Goal: Task Accomplishment & Management: Use online tool/utility

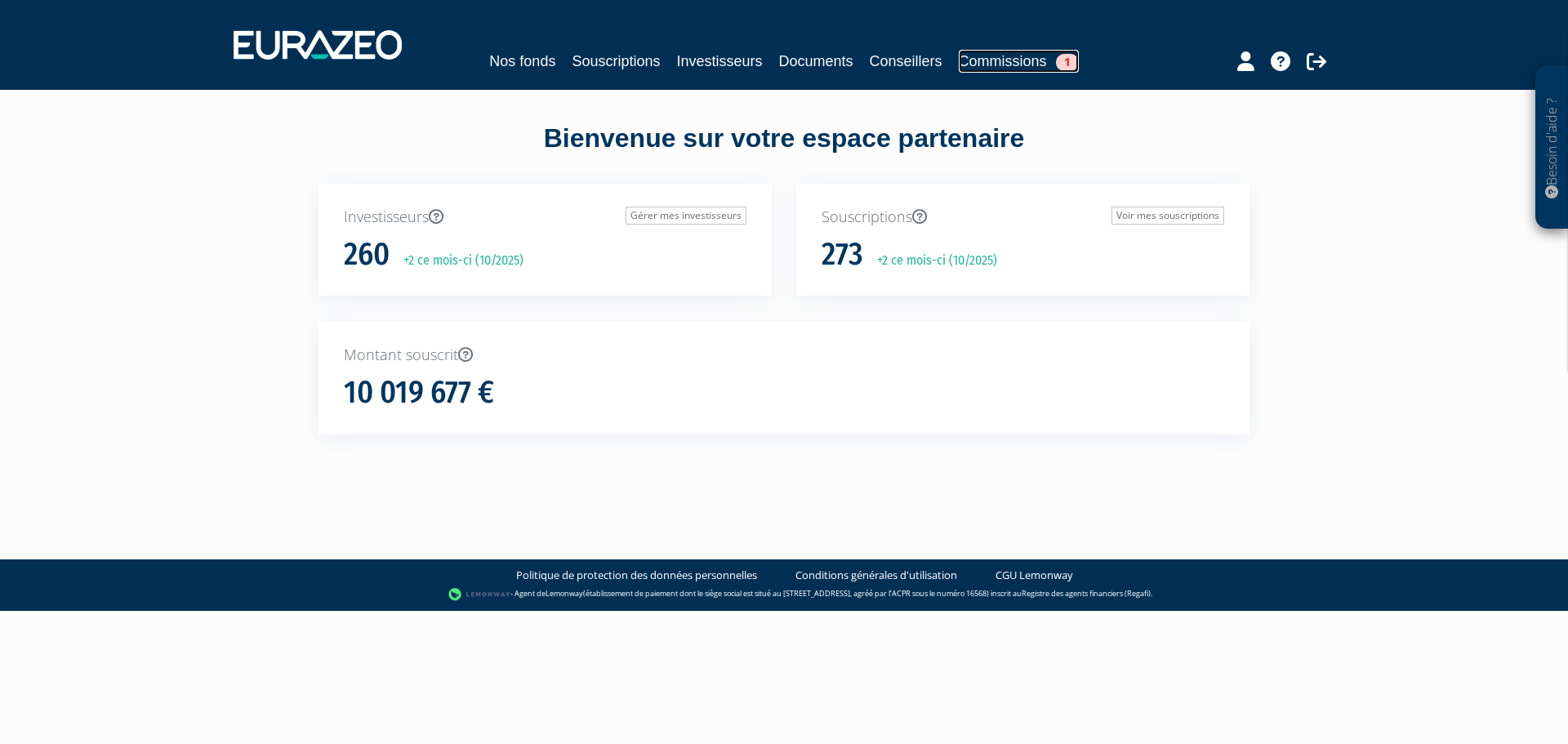
click at [1027, 53] on link "Commissions 1" at bounding box center [1019, 61] width 120 height 23
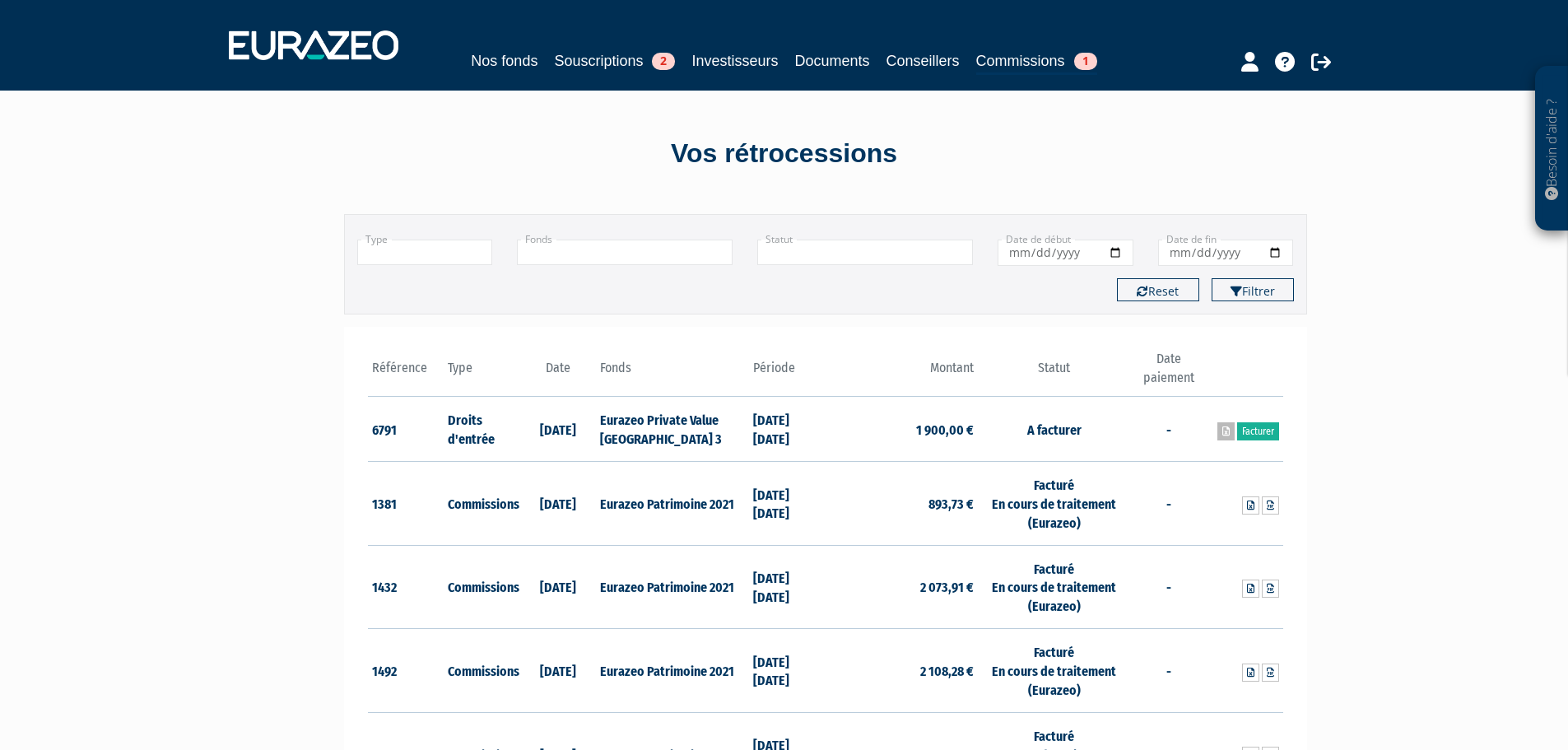
click at [1220, 430] on link at bounding box center [1226, 431] width 17 height 18
click at [1257, 435] on link "Facturer" at bounding box center [1258, 431] width 42 height 18
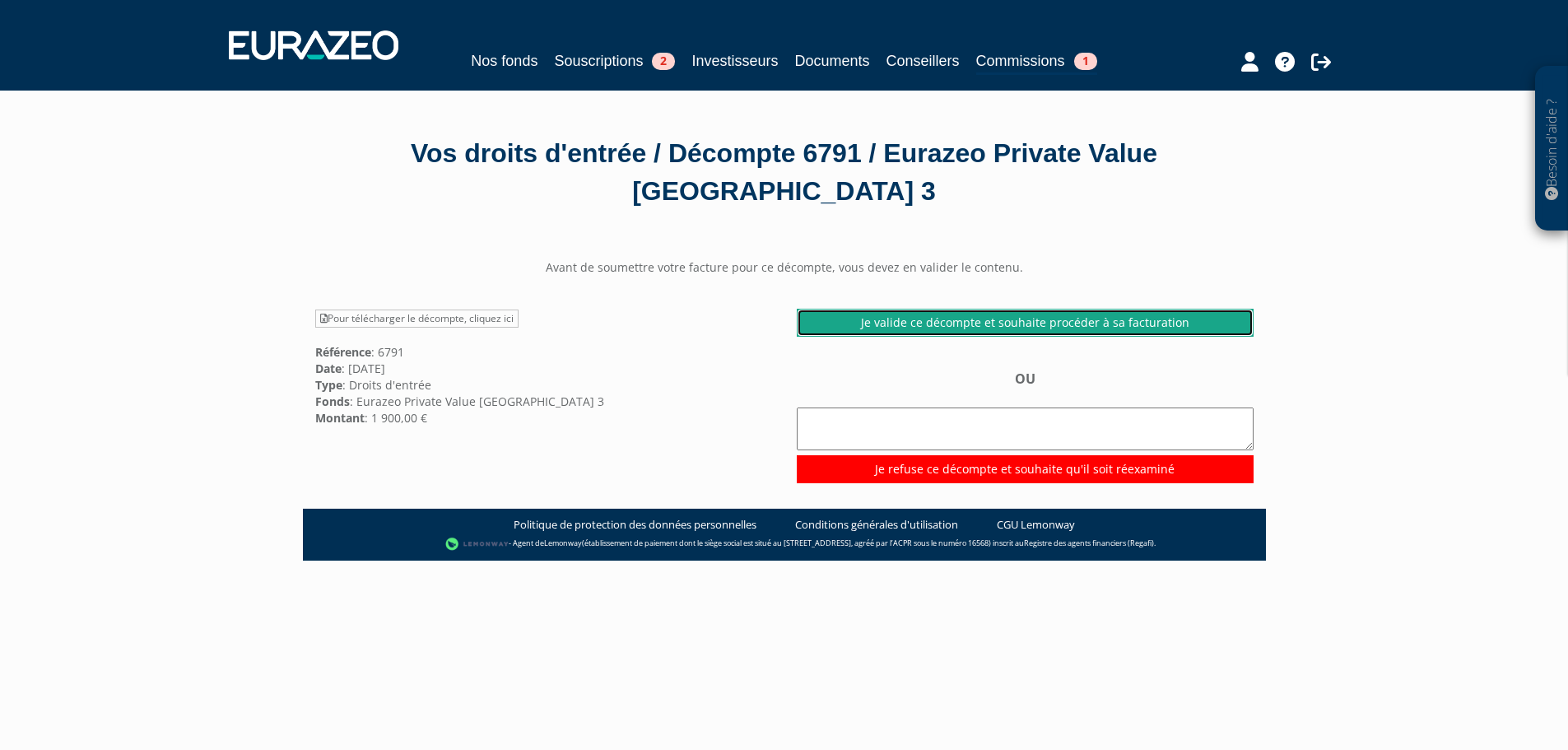
click at [931, 323] on link "Je valide ce décompte et souhaite procéder à sa facturation" at bounding box center [1025, 323] width 456 height 28
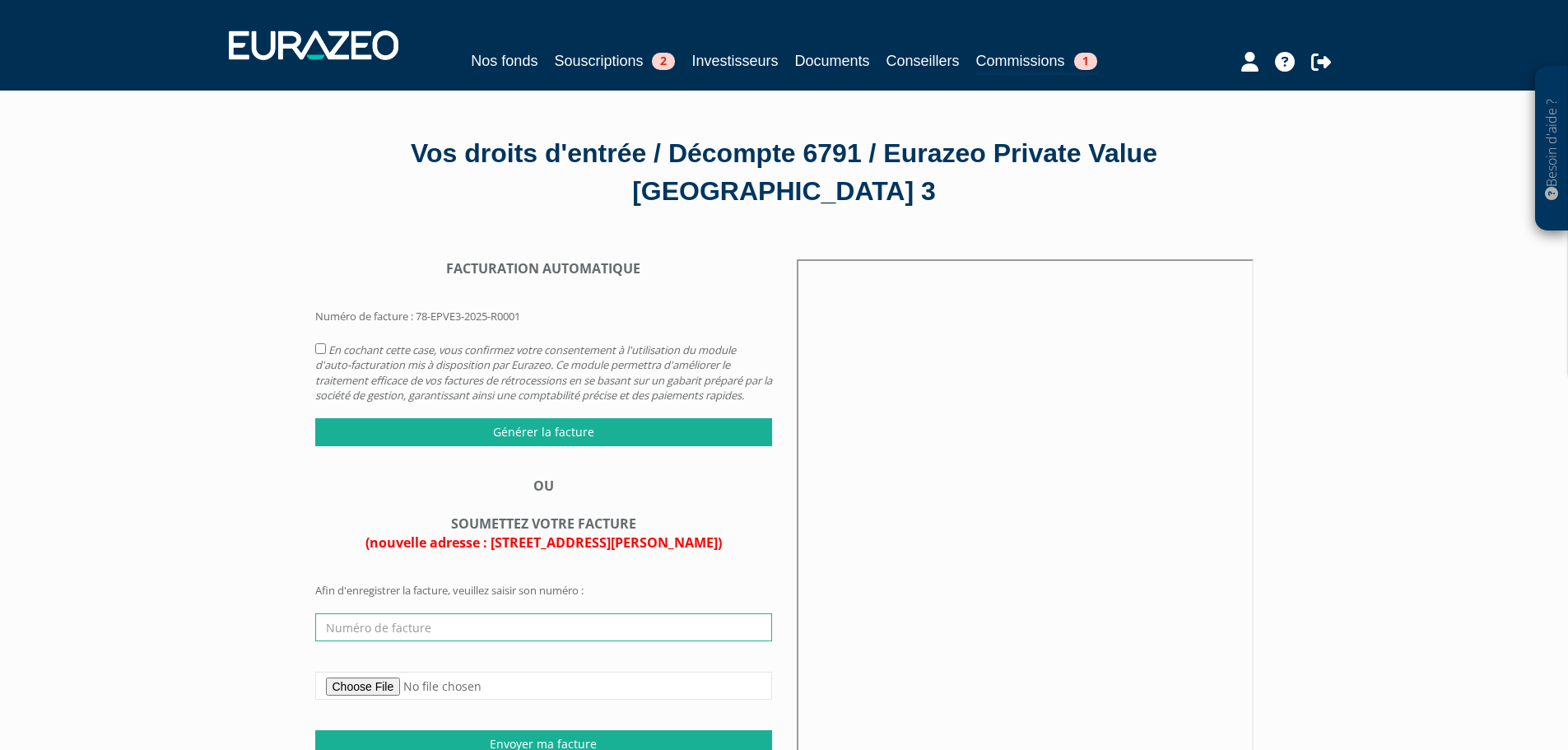
click at [406, 641] on input "text" at bounding box center [543, 628] width 456 height 28
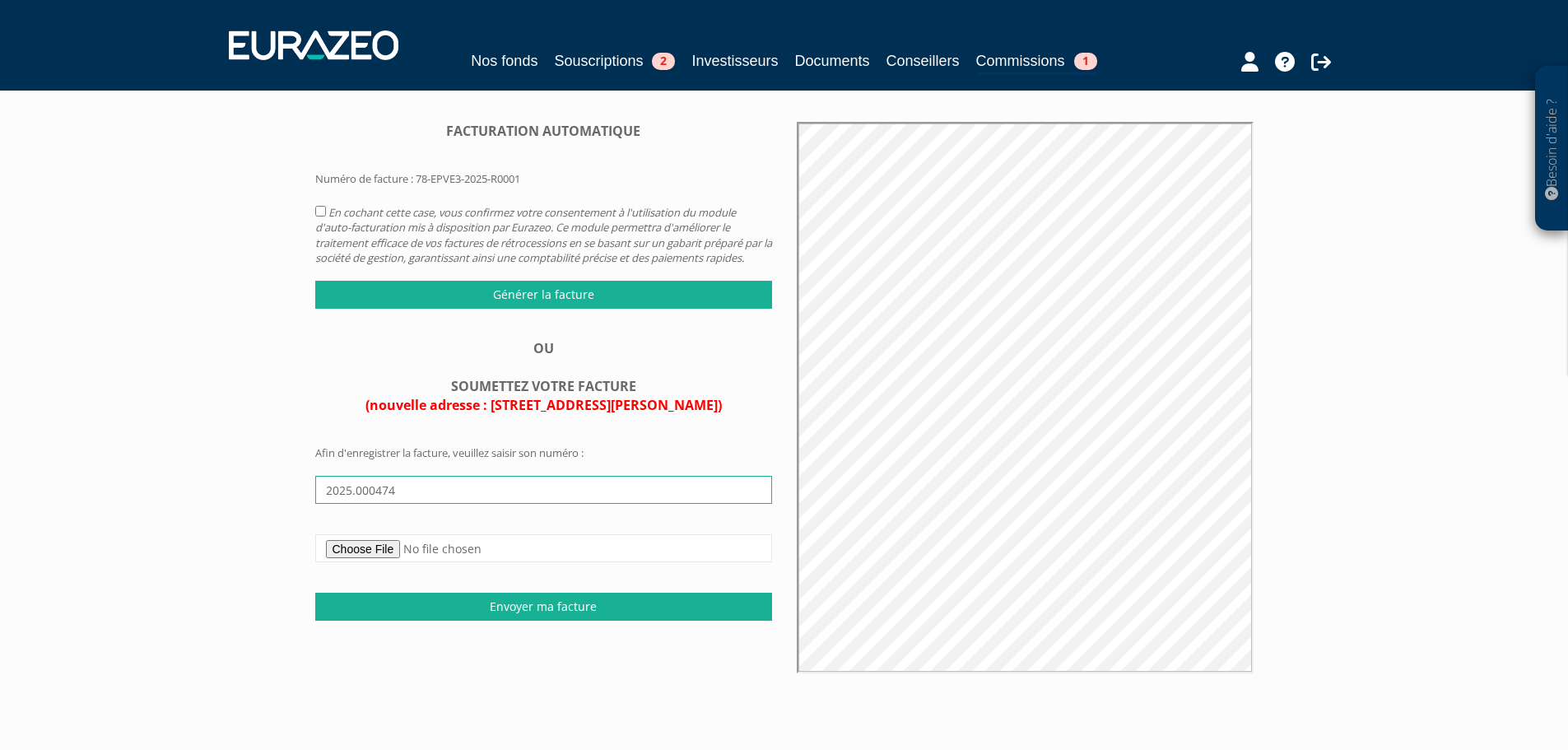
scroll to position [165, 0]
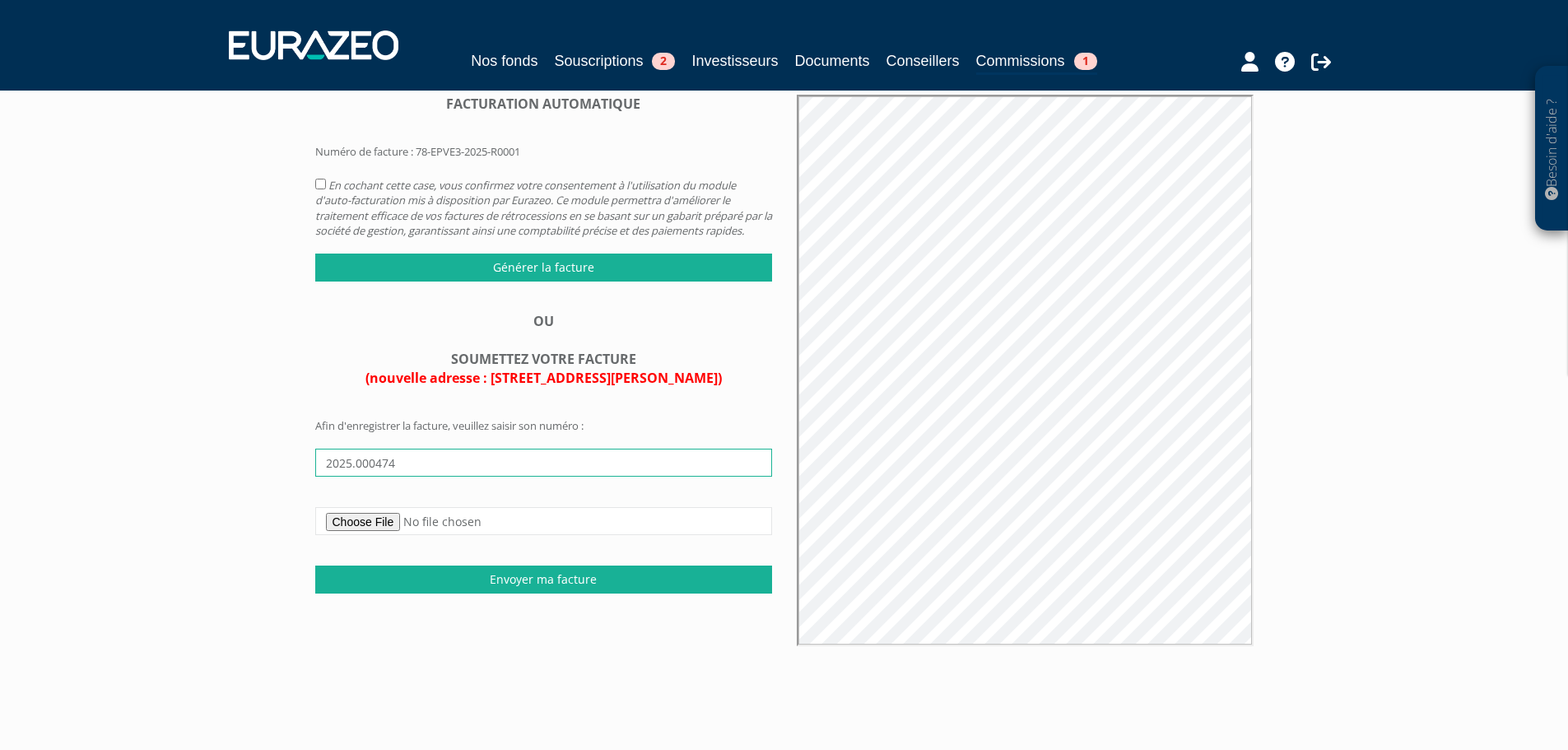
type input "2025.000474"
type input "C:\fakepath\Cheval Blanc Patrimoine - Facture n° 2025.000474.pdf"
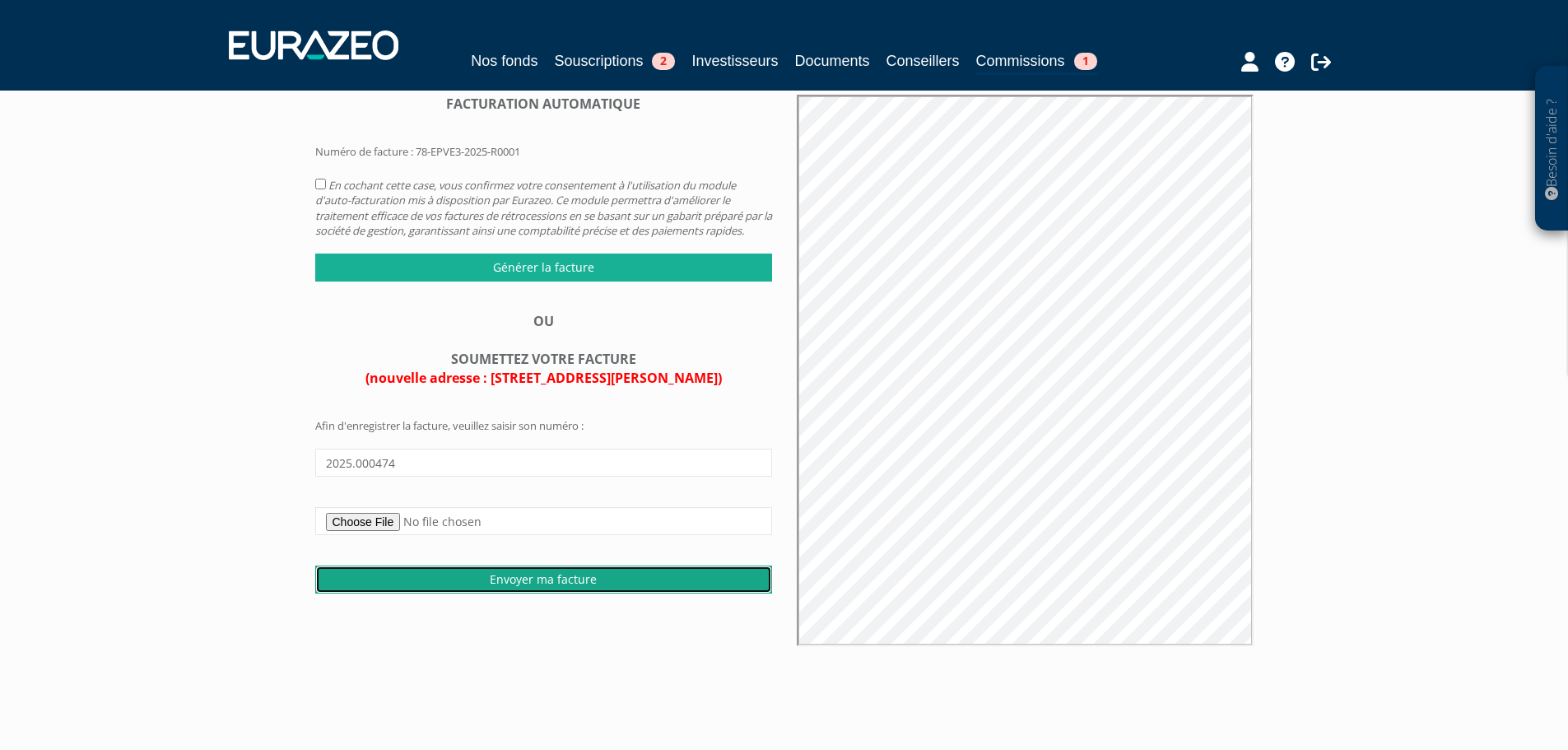
click at [497, 589] on input "Envoyer ma facture" at bounding box center [543, 580] width 456 height 28
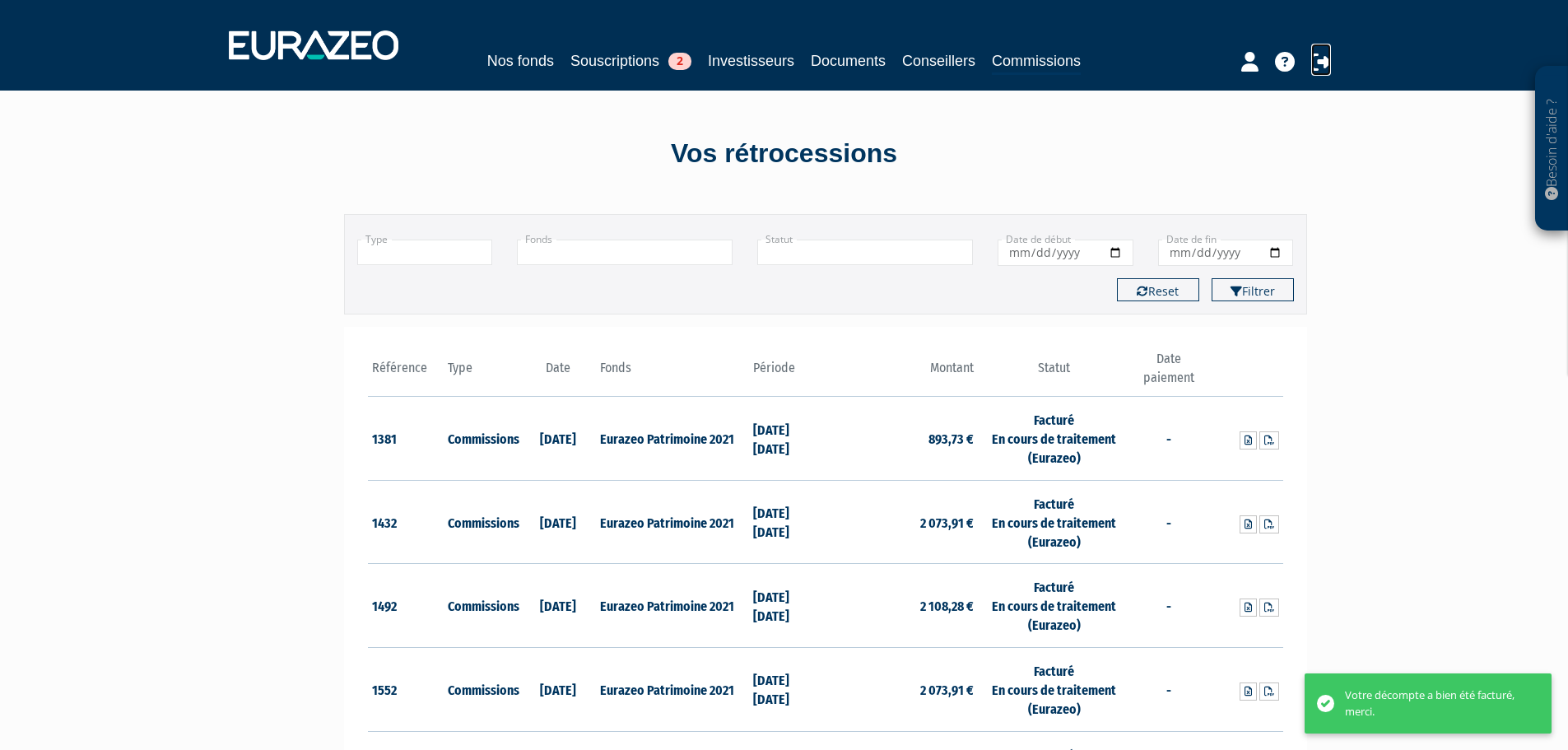
click at [1322, 62] on icon at bounding box center [1321, 62] width 20 height 20
